Goal: Information Seeking & Learning: Understand process/instructions

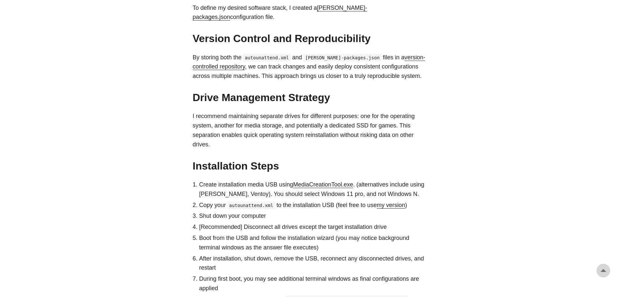
scroll to position [633, 0]
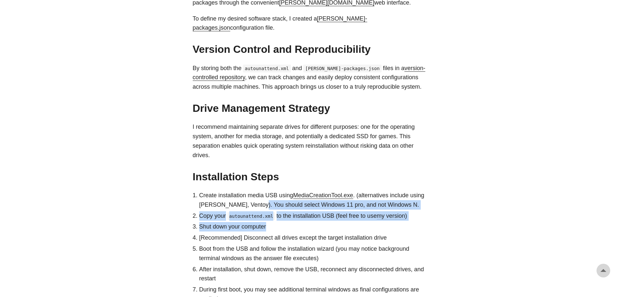
drag, startPoint x: 252, startPoint y: 195, endPoint x: 442, endPoint y: 215, distance: 190.5
click at [413, 212] on ol "Create installation media USB using MediaCreationTool.exe . (alternatives inclu…" at bounding box center [310, 257] width 235 height 133
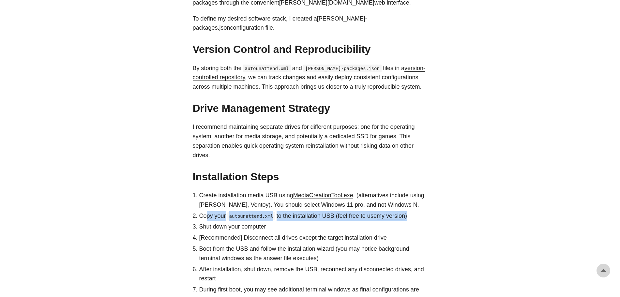
drag, startPoint x: 209, startPoint y: 207, endPoint x: 425, endPoint y: 207, distance: 216.6
click at [416, 211] on li "Copy your autounattend.xml to the installation USB (feel free to use my version…" at bounding box center [313, 215] width 228 height 9
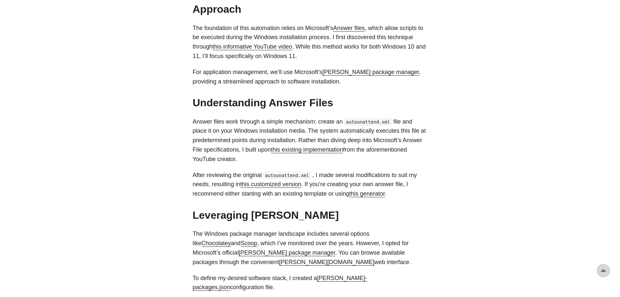
scroll to position [372, 0]
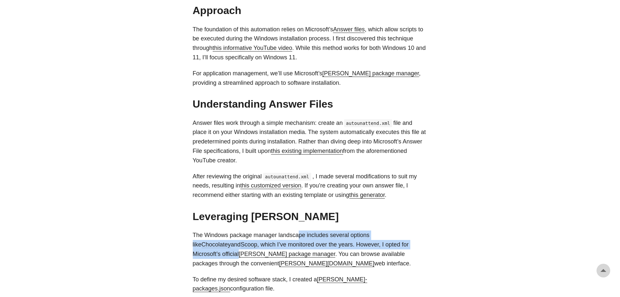
drag, startPoint x: 296, startPoint y: 235, endPoint x: 423, endPoint y: 249, distance: 128.0
click at [419, 249] on p "The Windows package manager landscape includes several options like Chocolatey …" at bounding box center [310, 250] width 235 height 38
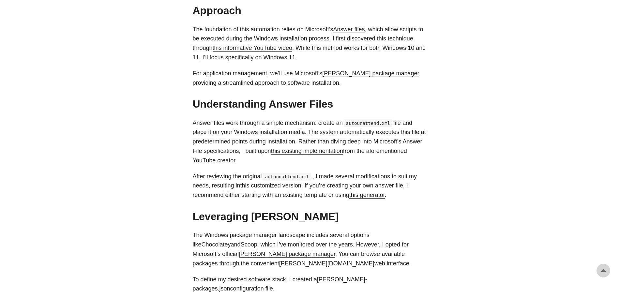
click at [451, 252] on body "[PERSON_NAME] Home About Posts Tags Archive Resume" at bounding box center [310, 228] width 620 height 1200
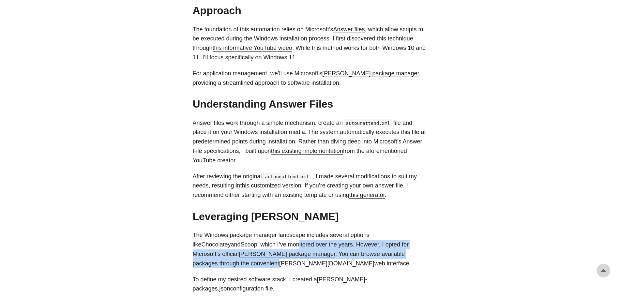
drag, startPoint x: 251, startPoint y: 244, endPoint x: 436, endPoint y: 256, distance: 185.1
click at [421, 255] on p "The Windows package manager landscape includes several options like Chocolatey …" at bounding box center [310, 250] width 235 height 38
click at [456, 256] on body "[PERSON_NAME] Home About Posts Tags Archive Resume" at bounding box center [310, 228] width 620 height 1200
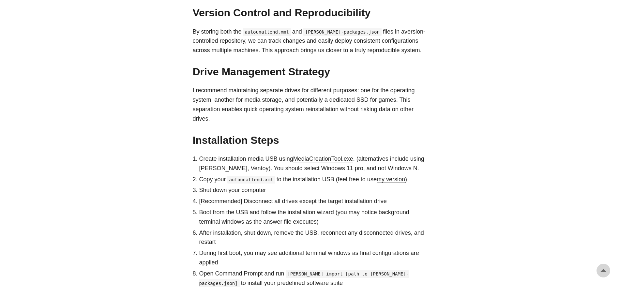
scroll to position [535, 0]
